Goal: Task Accomplishment & Management: Use online tool/utility

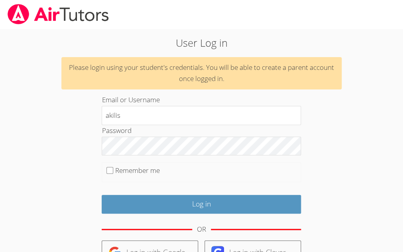
type input "akilis"
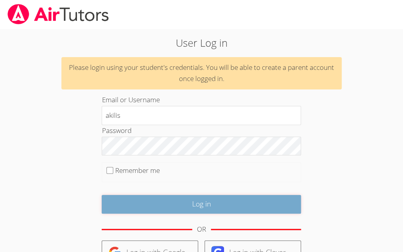
click at [171, 204] on input "Log in" at bounding box center [201, 204] width 199 height 19
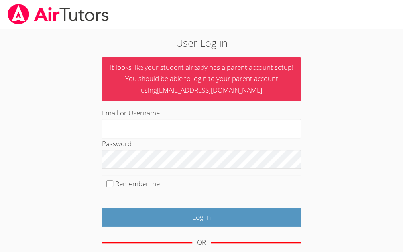
click at [265, 42] on h2 "User Log in" at bounding box center [202, 42] width 290 height 15
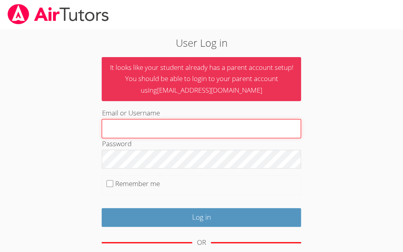
click at [142, 135] on input "Email or Username" at bounding box center [201, 128] width 199 height 19
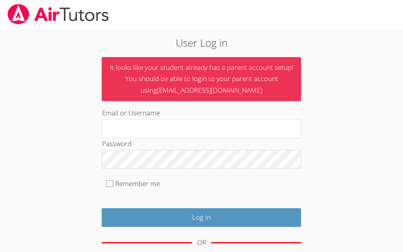
click at [238, 240] on div "OR" at bounding box center [201, 242] width 199 height 22
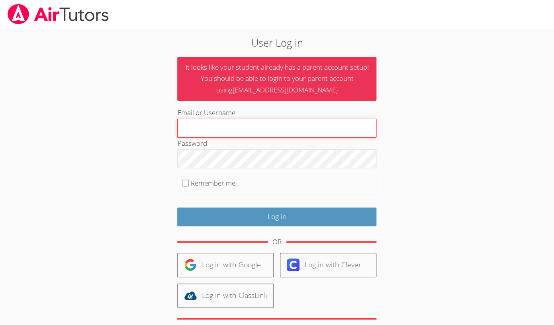
click at [203, 128] on input "Email or Username" at bounding box center [276, 128] width 199 height 19
type input "jabaris"
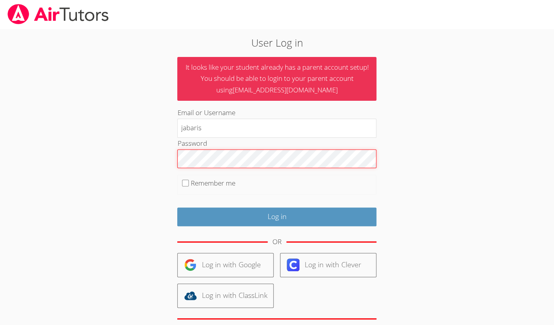
click at [177, 208] on input "Log in" at bounding box center [276, 217] width 199 height 19
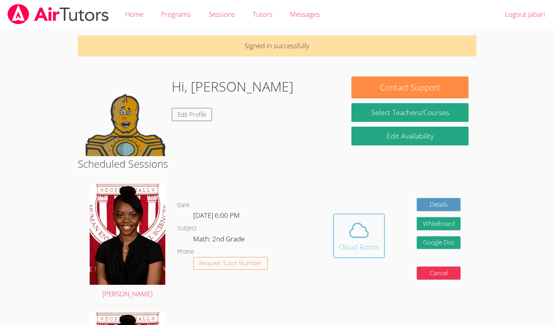
click at [362, 233] on icon at bounding box center [359, 230] width 22 height 22
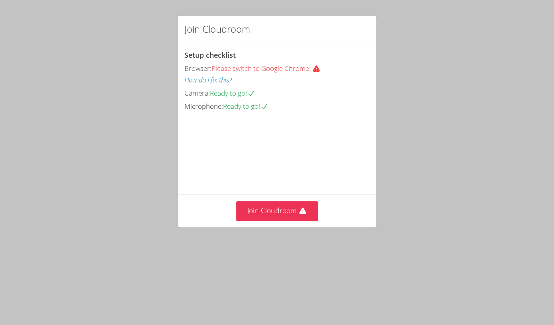
click at [224, 81] on button "How do I fix this?" at bounding box center [208, 81] width 47 height 12
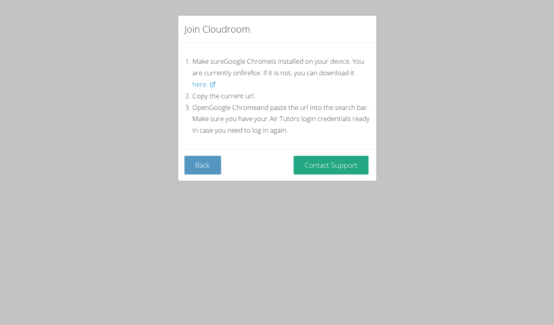
click at [399, 21] on div "Join Cloudroom Make sure Google Chrome is installed on your device. You are cur…" at bounding box center [277, 162] width 554 height 325
click at [209, 160] on button "Back" at bounding box center [203, 165] width 37 height 19
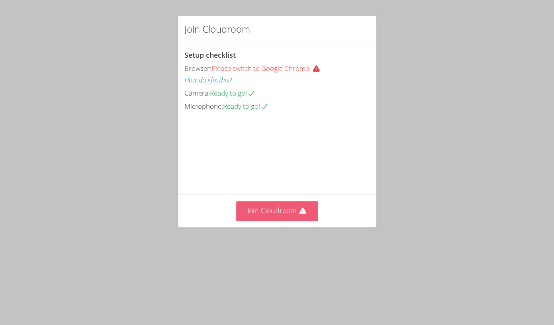
click at [271, 221] on button "Join Cloudroom" at bounding box center [277, 211] width 82 height 20
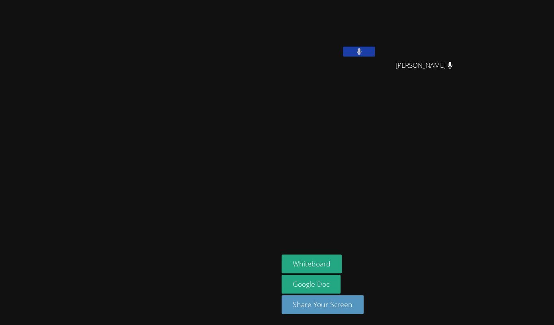
click at [362, 55] on icon at bounding box center [359, 51] width 5 height 7
click at [419, 186] on aside "Jabari Smullen Brown Kyler Green Kyler Green Whiteboard Google Doc Share Your S…" at bounding box center [378, 162] width 199 height 325
click at [167, 150] on video at bounding box center [140, 146] width 120 height 153
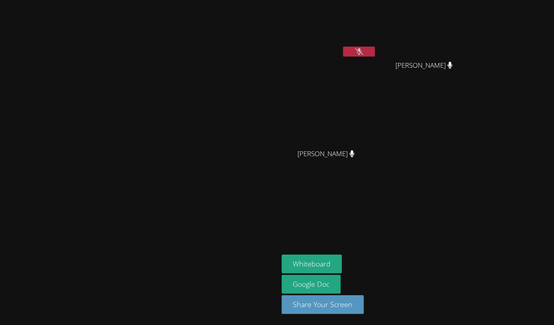
click at [179, 147] on video at bounding box center [140, 146] width 120 height 153
click at [229, 281] on div "[PERSON_NAME]" at bounding box center [139, 162] width 272 height 319
click at [227, 255] on div at bounding box center [139, 239] width 272 height 32
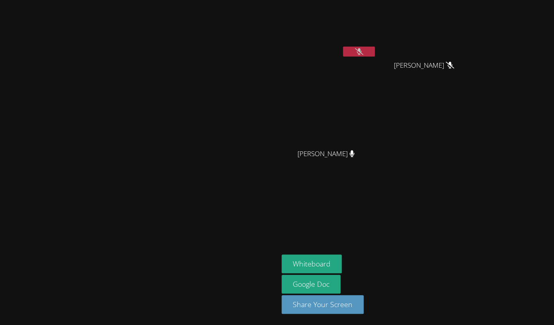
click at [227, 255] on div at bounding box center [139, 239] width 272 height 32
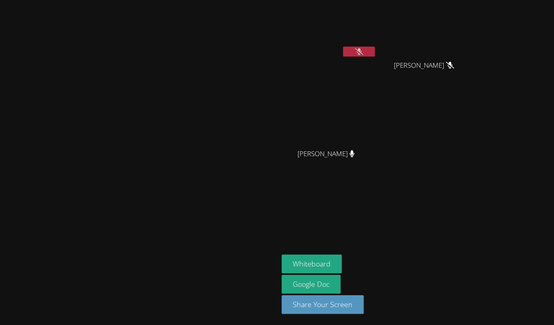
click at [227, 255] on div at bounding box center [139, 239] width 272 height 32
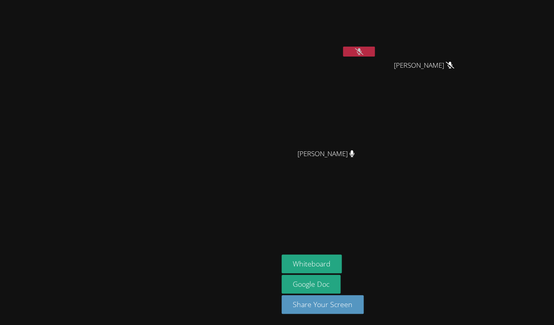
click at [227, 255] on div at bounding box center [139, 239] width 272 height 32
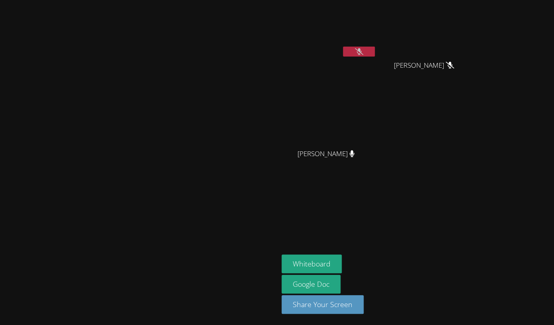
drag, startPoint x: 227, startPoint y: 266, endPoint x: 231, endPoint y: 269, distance: 5.7
click at [231, 255] on div at bounding box center [139, 239] width 272 height 32
click at [262, 255] on div at bounding box center [139, 239] width 272 height 32
click at [256, 254] on div at bounding box center [139, 239] width 272 height 32
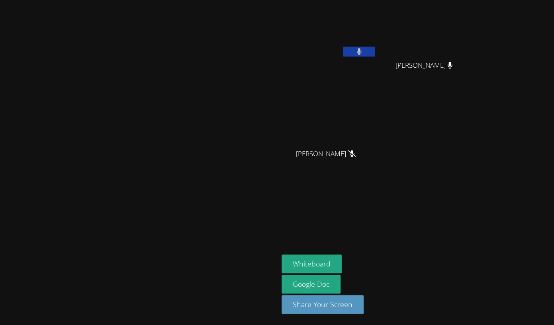
drag, startPoint x: 273, startPoint y: 278, endPoint x: 273, endPoint y: 268, distance: 10.0
click at [273, 277] on div "[PERSON_NAME]" at bounding box center [139, 162] width 272 height 319
click at [199, 223] on video at bounding box center [140, 146] width 120 height 153
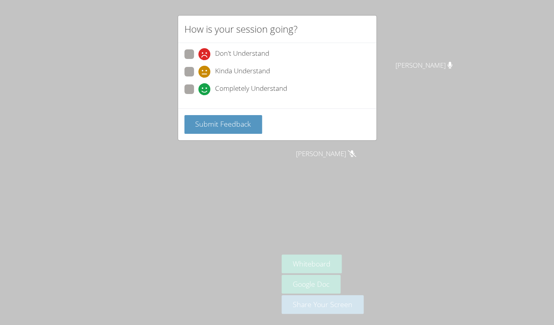
click at [199, 78] on span at bounding box center [199, 78] width 0 height 0
click at [199, 70] on input "Kinda Understand" at bounding box center [202, 70] width 7 height 7
radio input "true"
click at [197, 123] on span "Submit Feedback" at bounding box center [223, 124] width 56 height 10
